Goal: Transaction & Acquisition: Purchase product/service

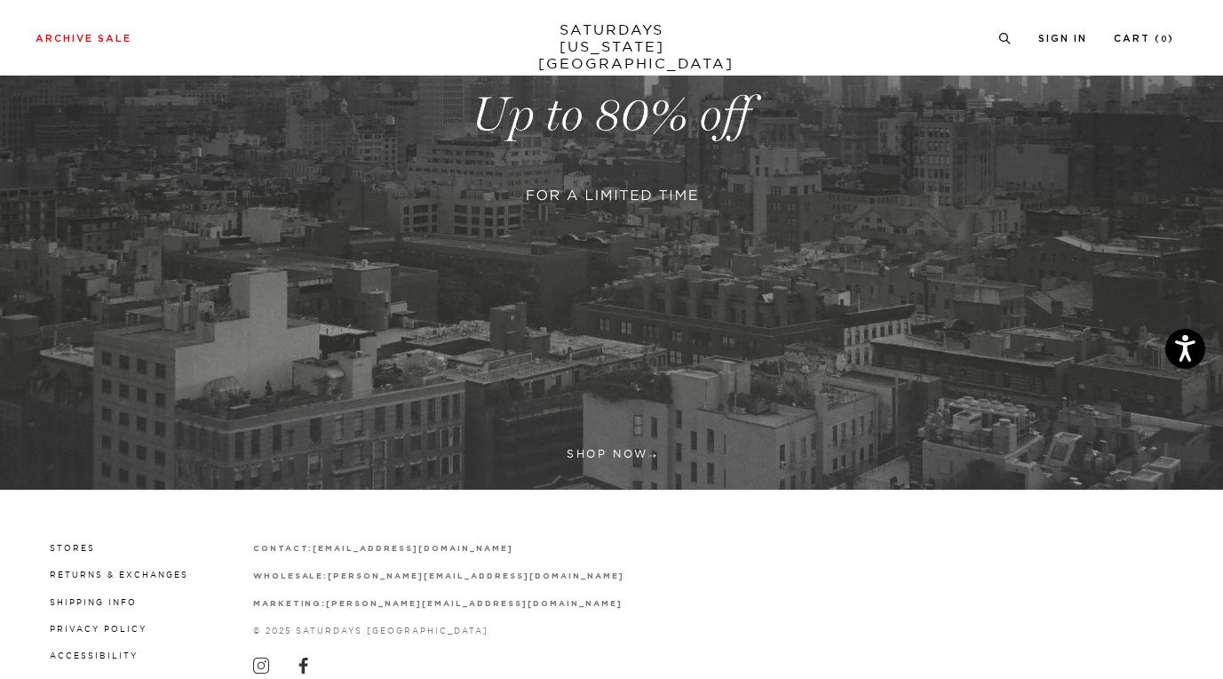
scroll to position [450, 0]
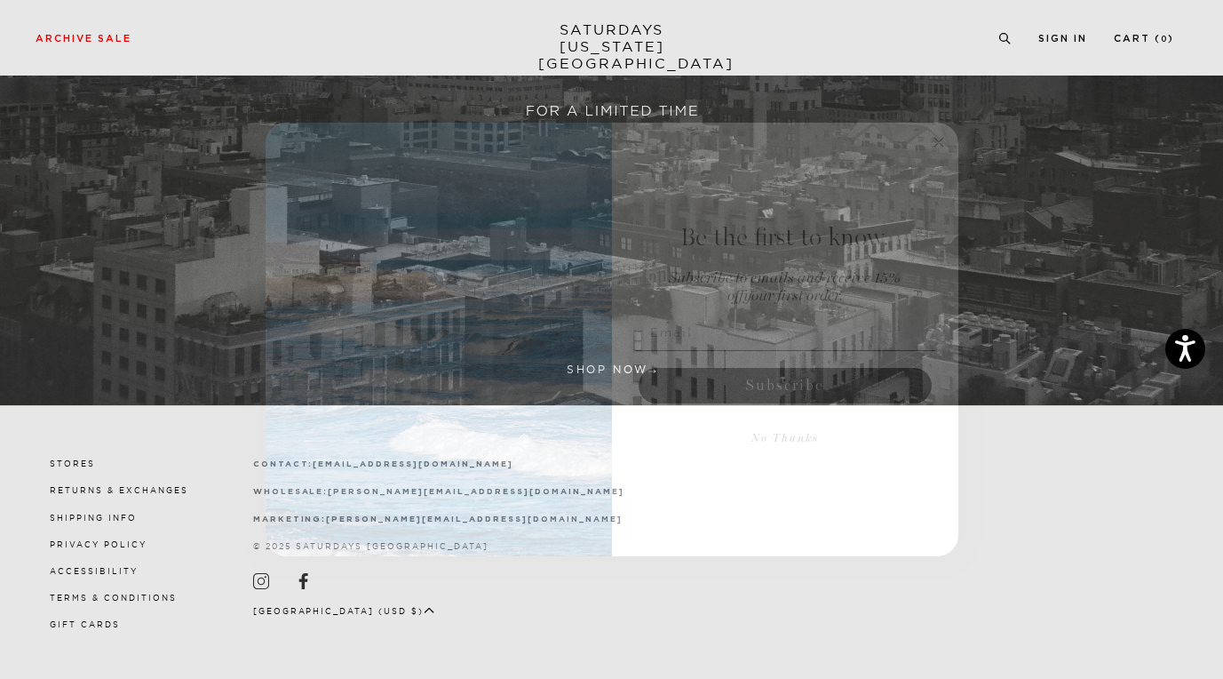
click at [942, 139] on circle "Close dialog" at bounding box center [938, 142] width 20 height 20
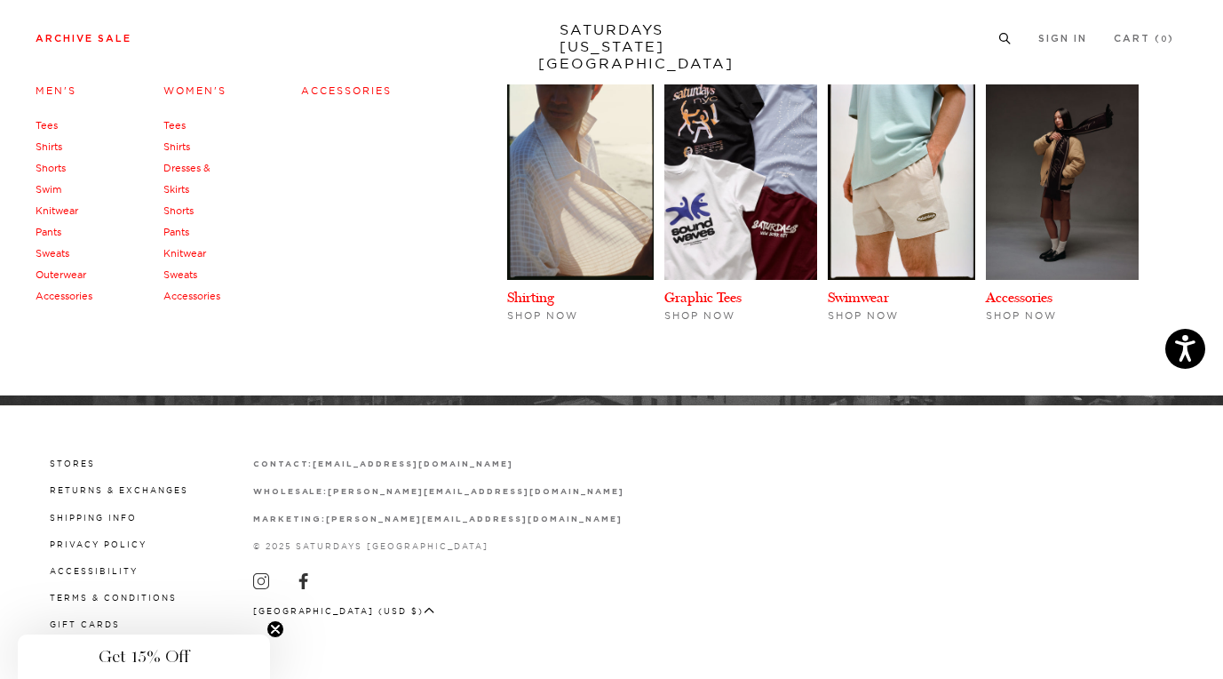
click at [113, 39] on link "Archive Sale" at bounding box center [84, 39] width 96 height 10
click at [54, 144] on link "Shirts" at bounding box center [49, 146] width 27 height 12
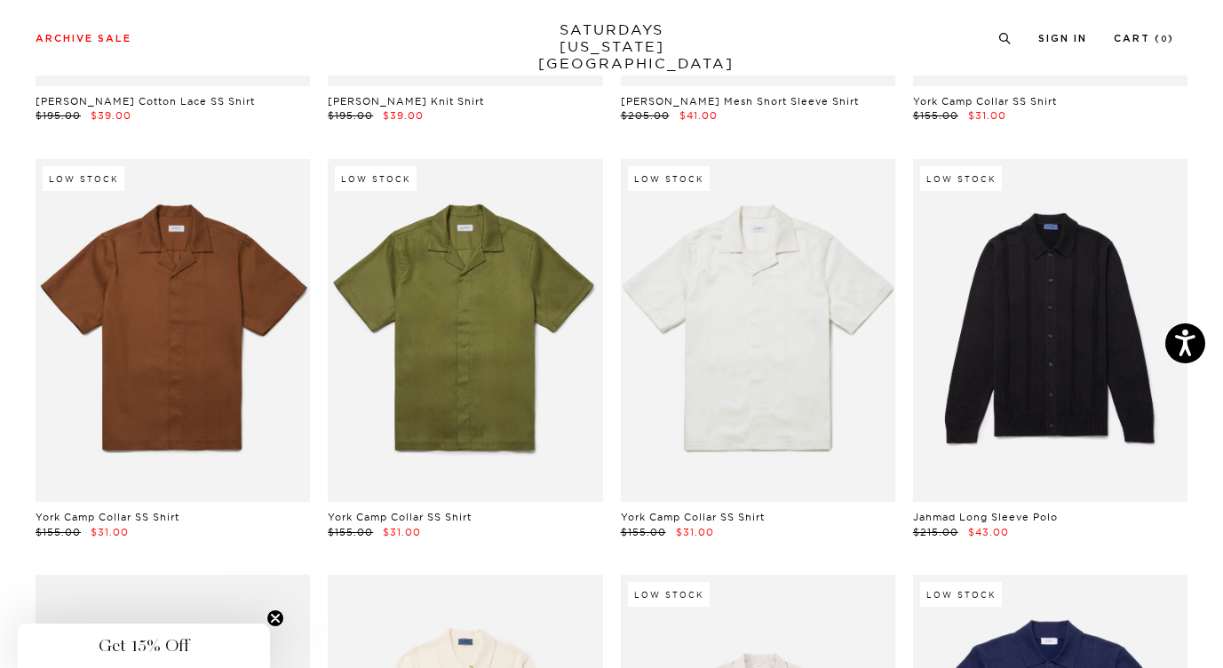
scroll to position [2152, 0]
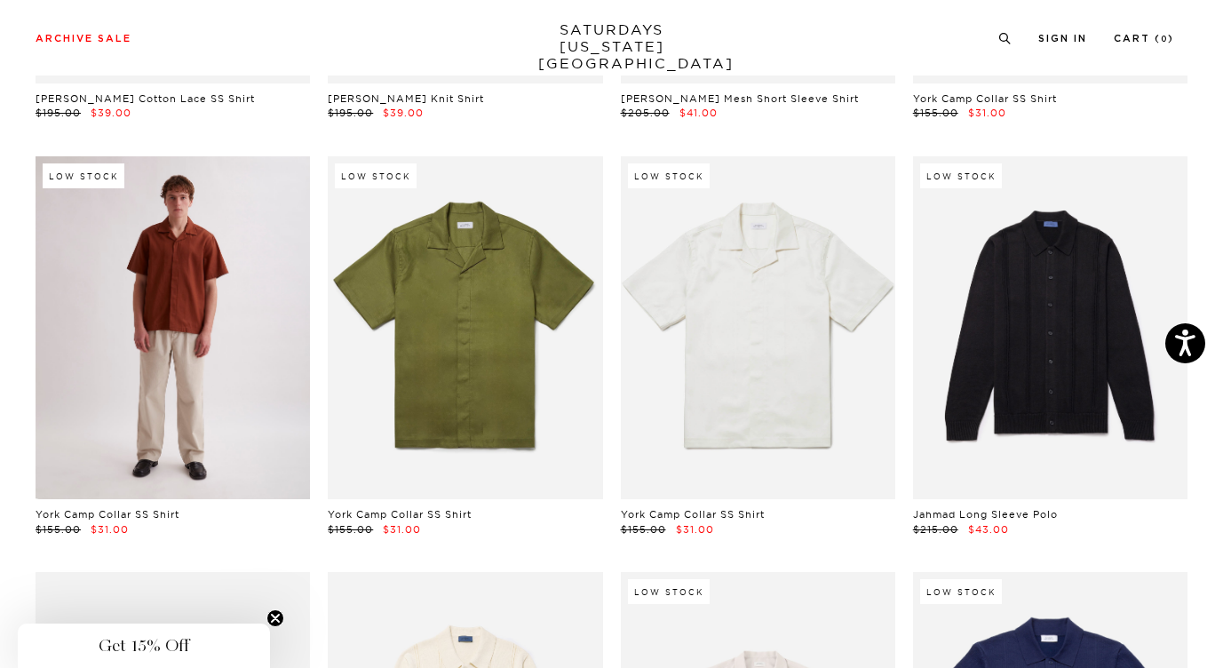
click at [208, 311] on link at bounding box center [173, 328] width 275 height 344
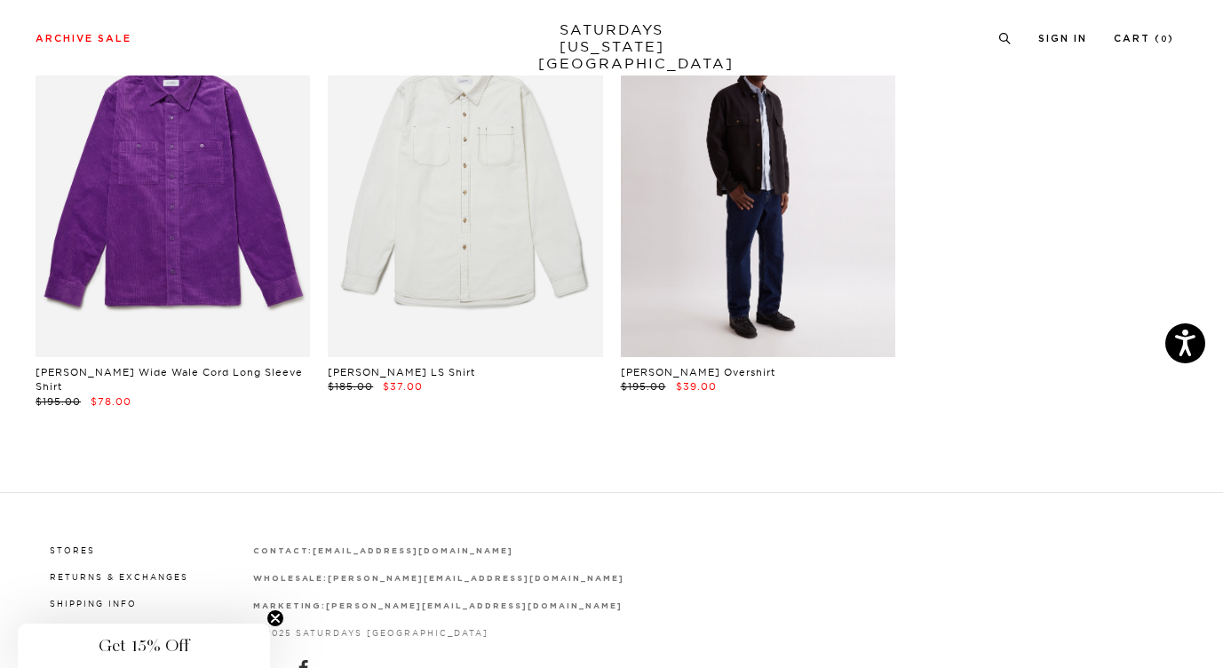
scroll to position [5666, 0]
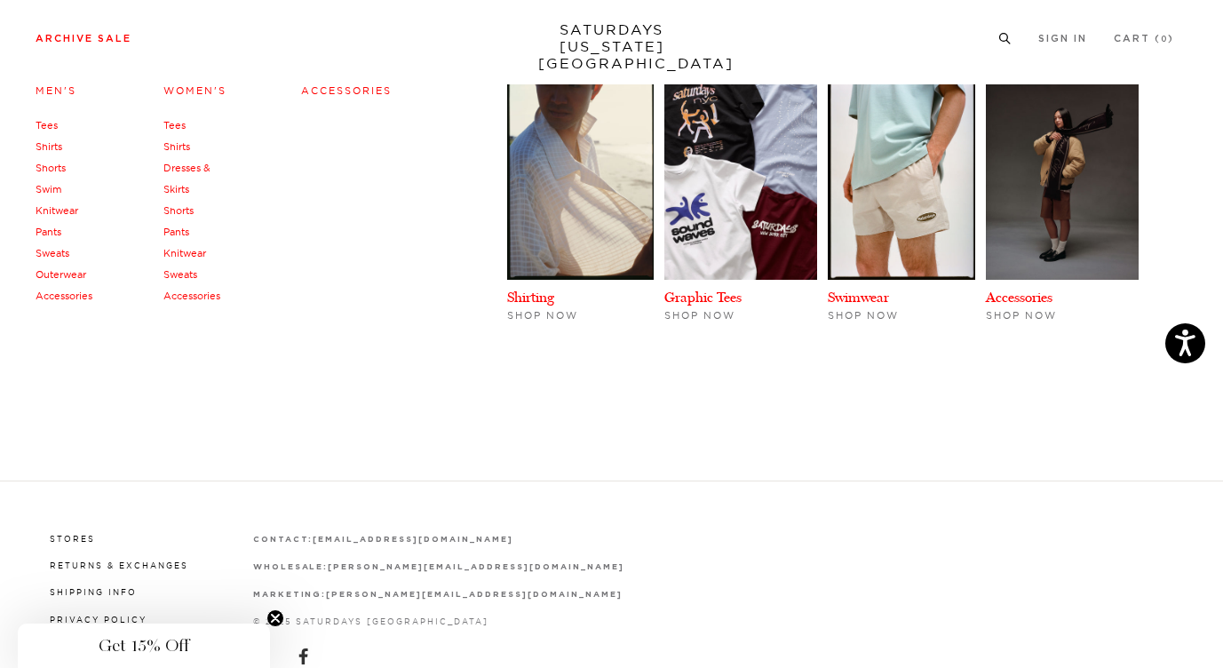
click at [55, 235] on link "Pants" at bounding box center [49, 232] width 26 height 12
click at [65, 211] on link "Knitwear" at bounding box center [57, 210] width 43 height 12
click at [68, 276] on link "Outerwear" at bounding box center [61, 274] width 51 height 12
click at [59, 167] on link "Shorts" at bounding box center [51, 168] width 30 height 12
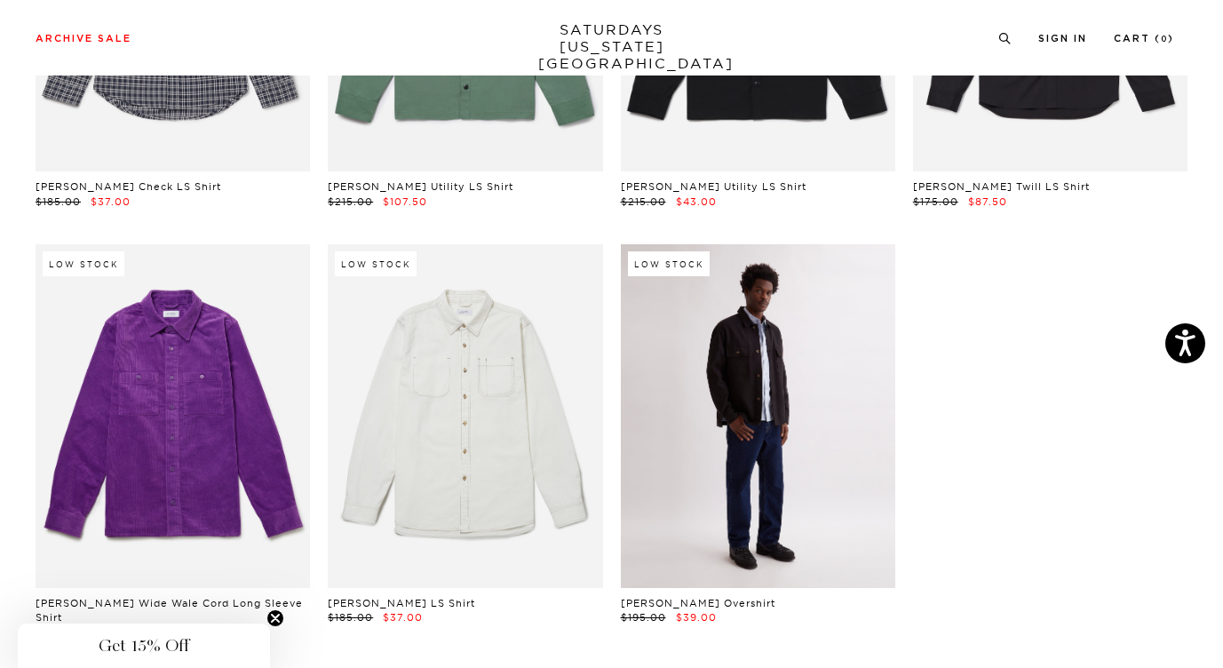
scroll to position [5422, 0]
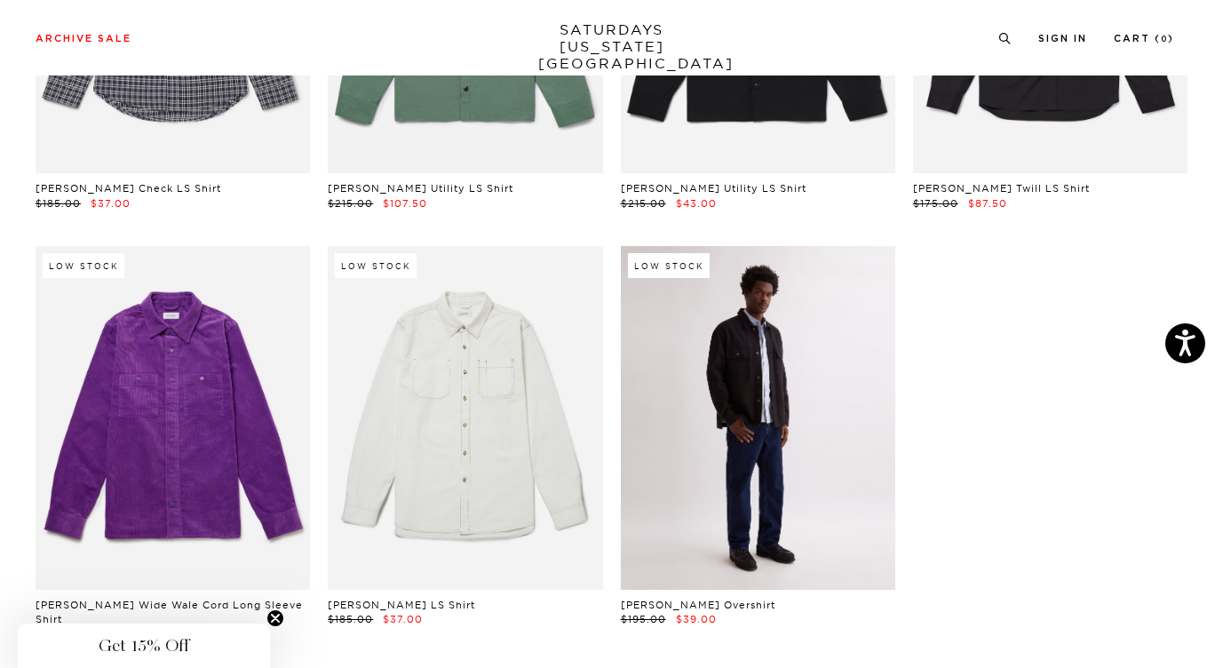
click at [746, 289] on link at bounding box center [758, 418] width 275 height 344
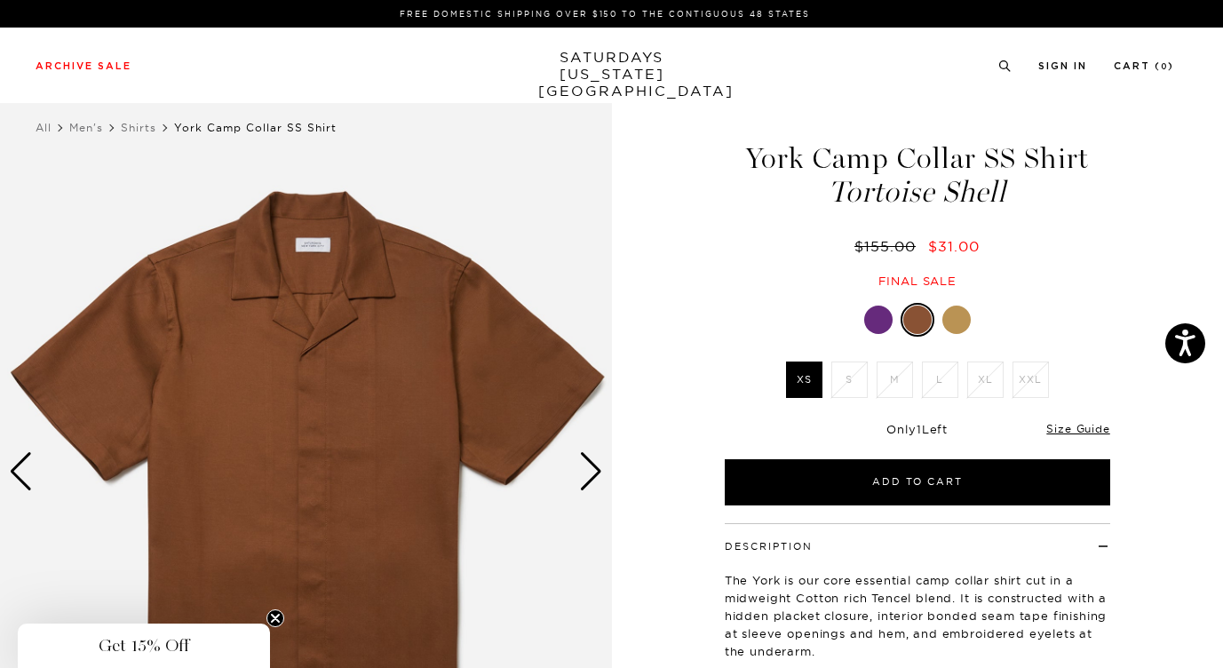
click at [592, 471] on div "Next slide" at bounding box center [591, 471] width 24 height 39
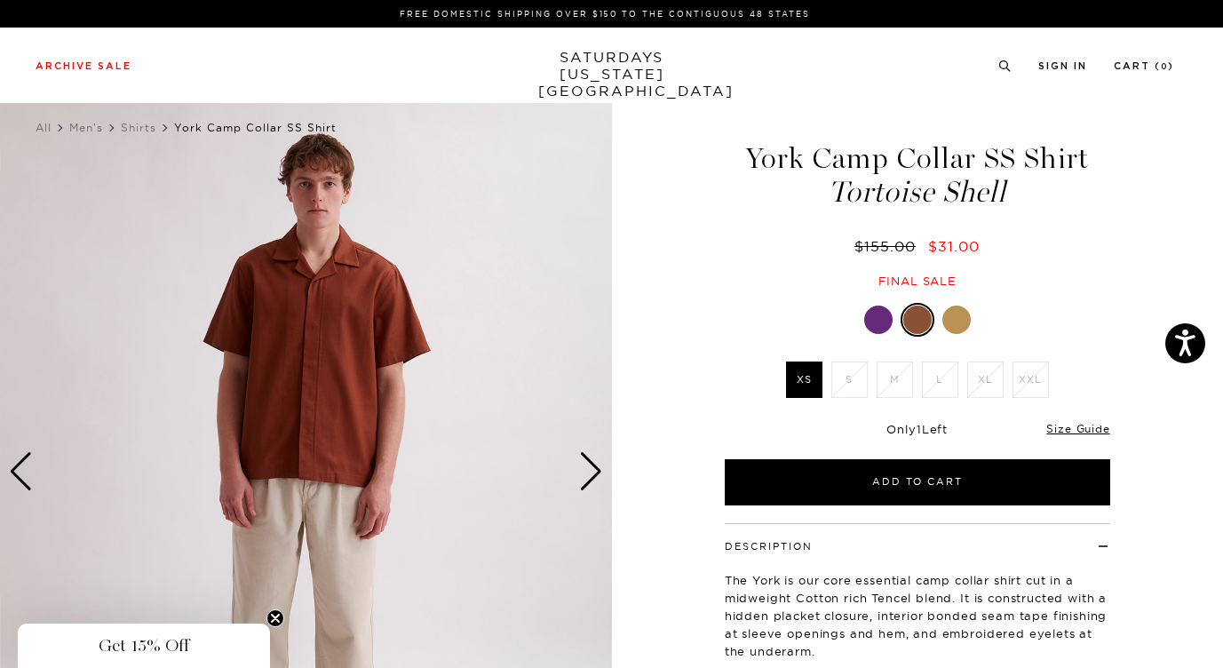
click at [592, 471] on div "Next slide" at bounding box center [591, 471] width 24 height 39
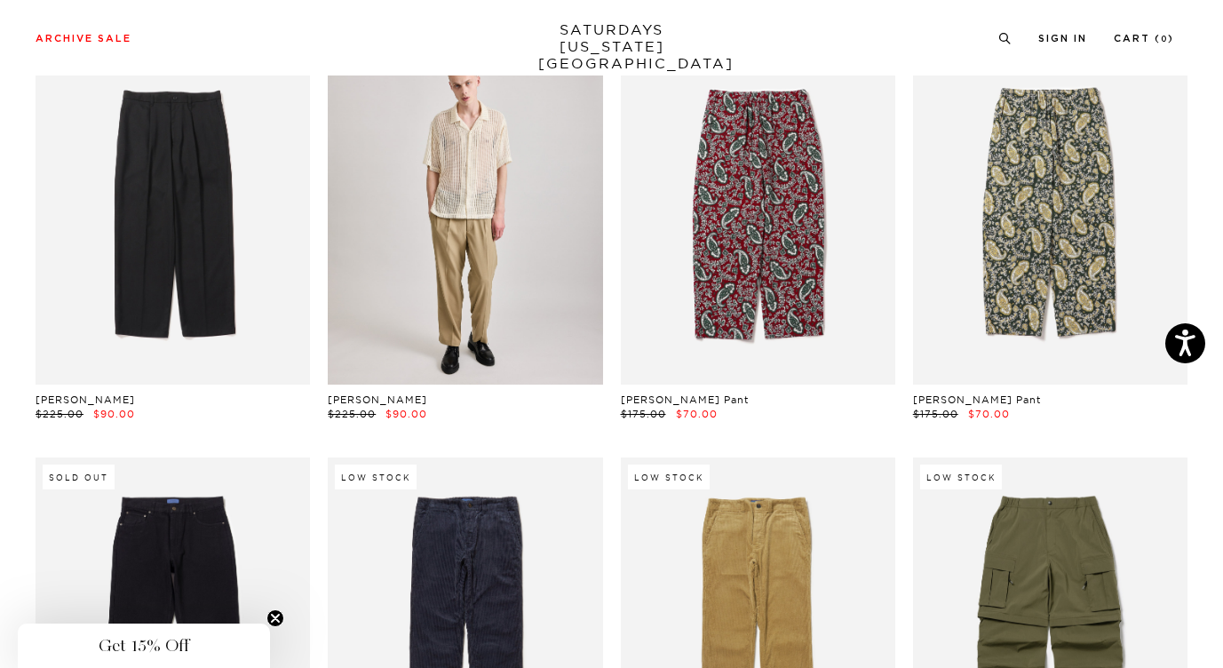
scroll to position [136, 0]
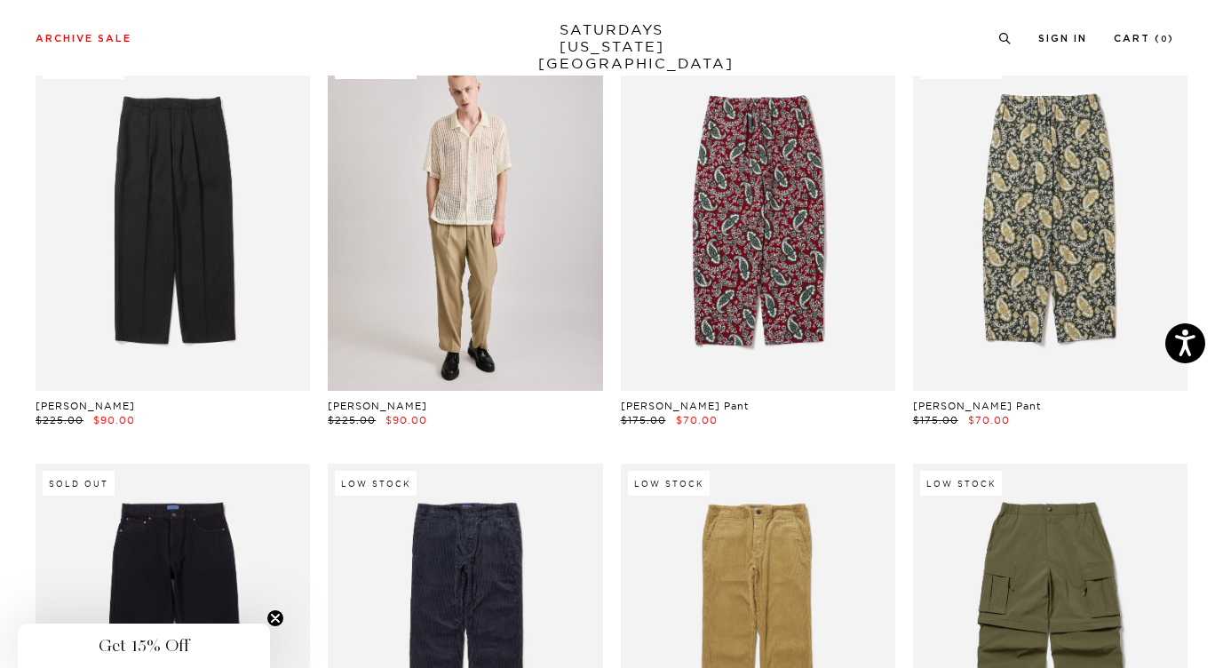
click at [534, 224] on link at bounding box center [465, 219] width 275 height 344
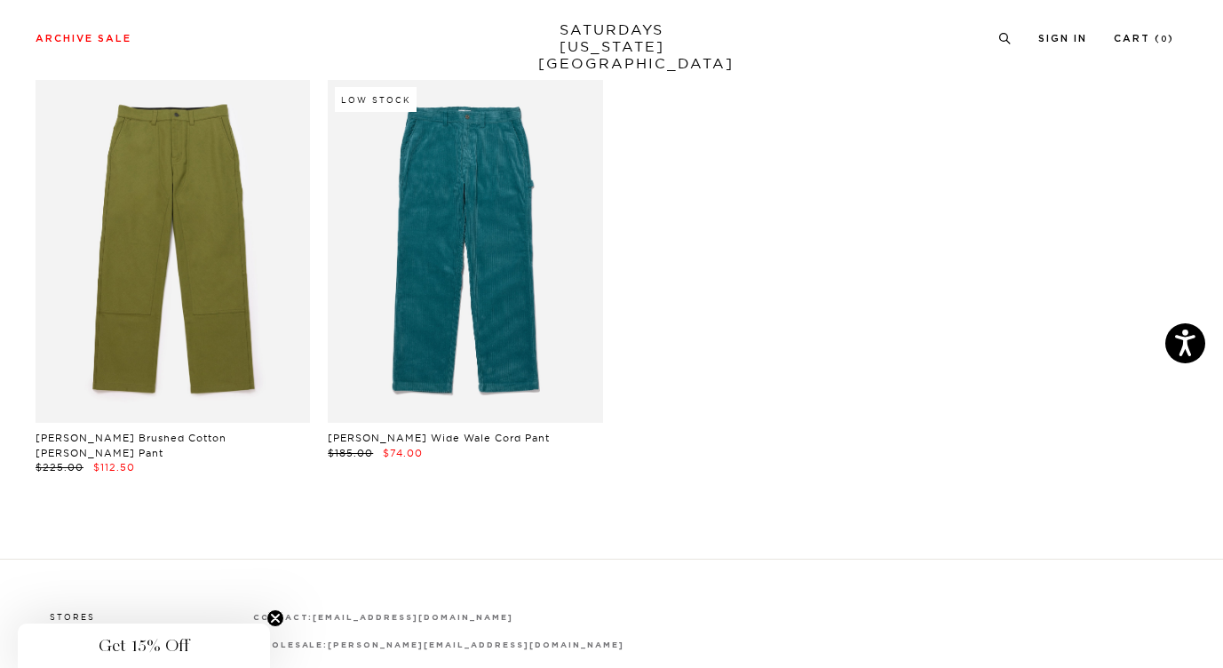
scroll to position [1388, 0]
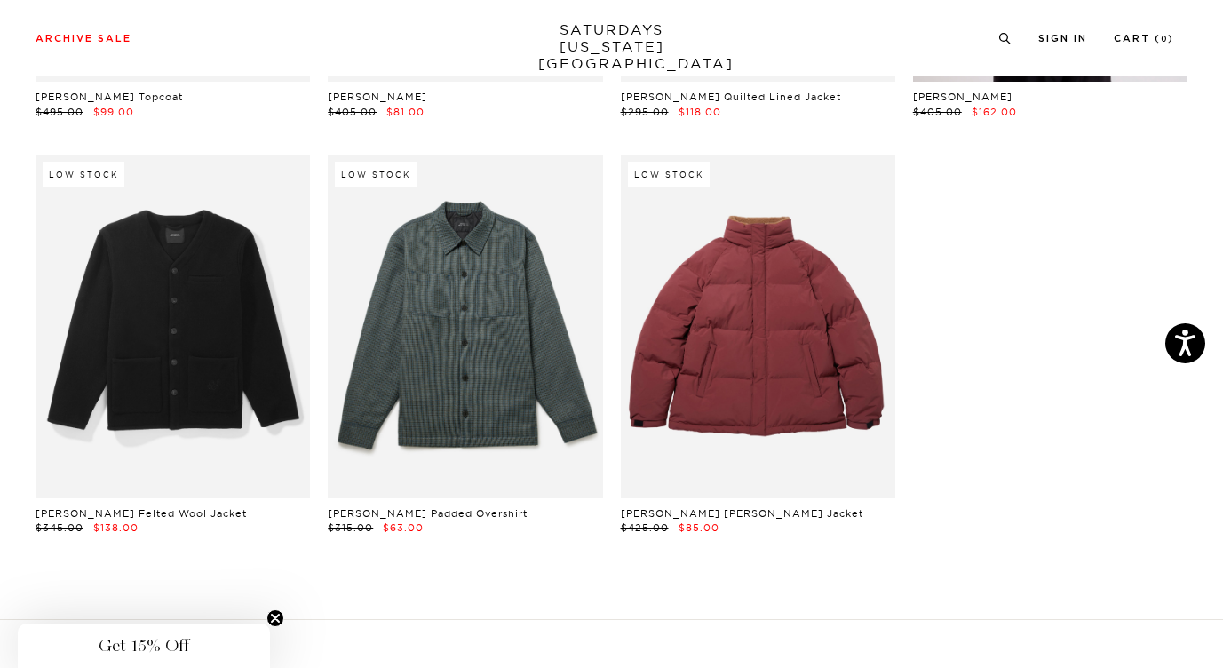
scroll to position [2944, 0]
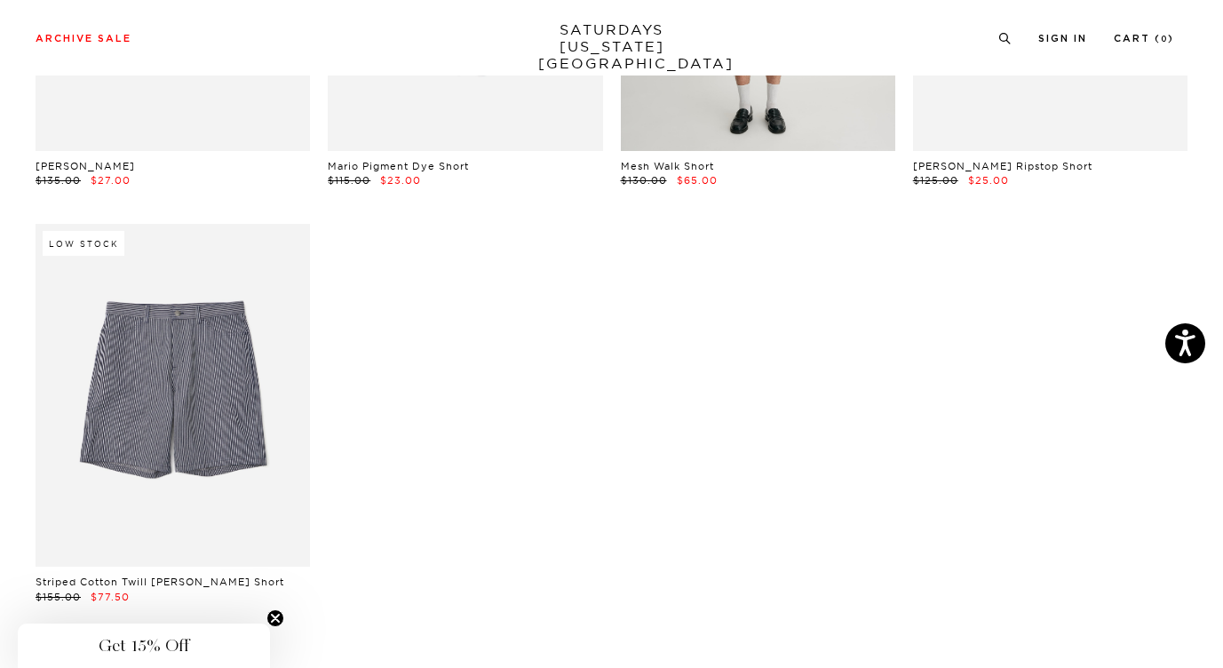
scroll to position [672, 0]
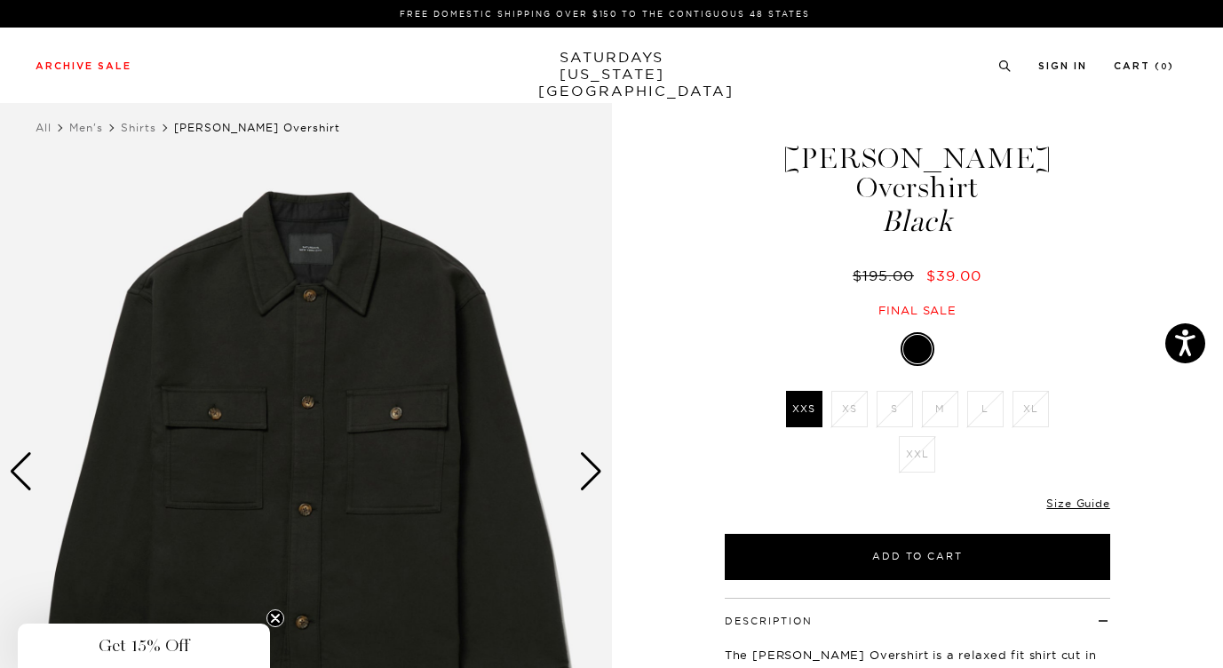
click at [591, 482] on div "Next slide" at bounding box center [591, 471] width 24 height 39
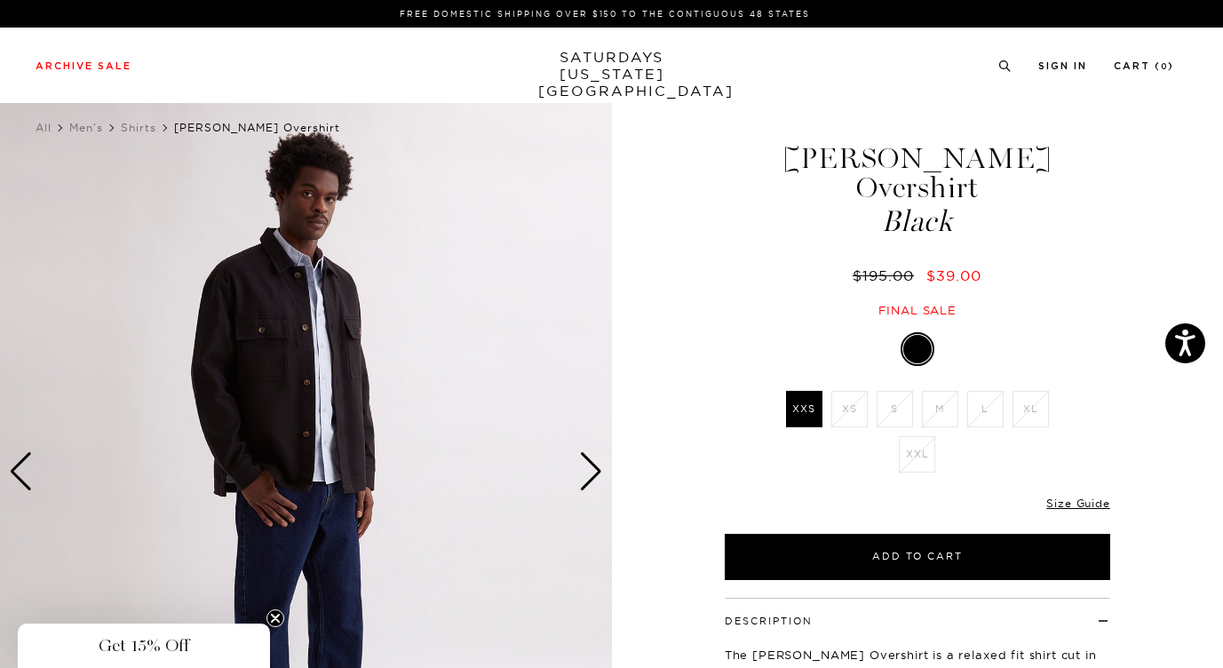
click at [628, 63] on link "SATURDAYS [US_STATE][GEOGRAPHIC_DATA]" at bounding box center [611, 74] width 147 height 51
